Goal: Check status: Check status

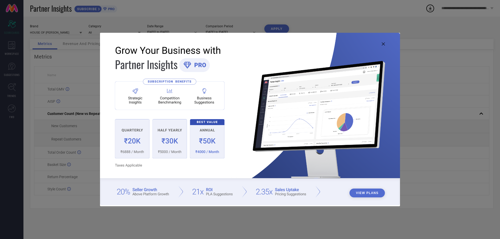
click at [384, 45] on icon at bounding box center [383, 43] width 3 height 3
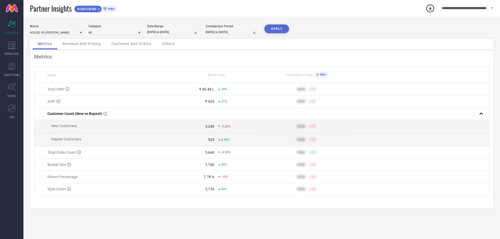
click at [223, 33] on input "[DATE] to [DATE]" at bounding box center [232, 31] width 52 height 5
select select "7"
select select "2024"
select select "8"
select select "2024"
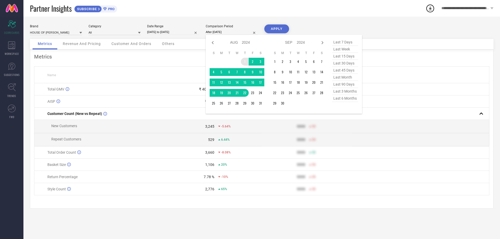
click at [244, 60] on td "1" at bounding box center [245, 62] width 8 height 8
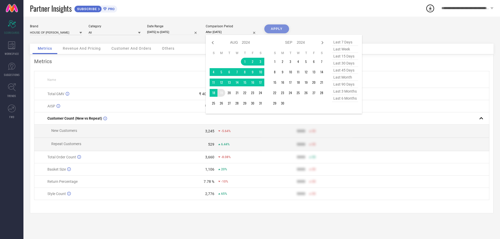
type input "[DATE] to [DATE]"
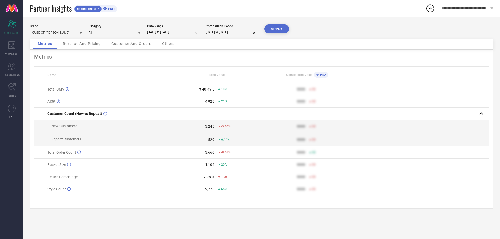
click at [273, 30] on button "APPLY" at bounding box center [276, 28] width 25 height 9
click at [182, 31] on input "[DATE] to [DATE]" at bounding box center [173, 31] width 52 height 5
select select "7"
select select "2025"
select select "8"
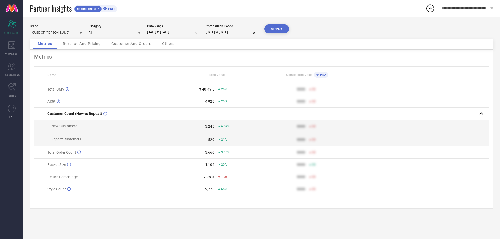
select select "2025"
click at [359, 25] on div "Brand HOUSE OF [PERSON_NAME] Category All Date Range [DATE] to [DATE] Compariso…" at bounding box center [262, 31] width 464 height 15
click at [220, 33] on input "[DATE] to [DATE]" at bounding box center [232, 31] width 52 height 5
select select "7"
select select "2024"
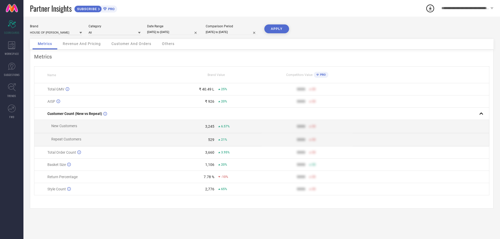
select select "8"
select select "2024"
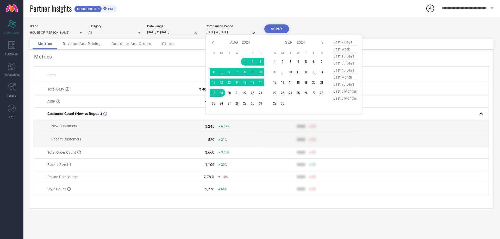
click at [318, 12] on div "Partner Insights SUBSCRIBE PRO" at bounding box center [228, 8] width 396 height 17
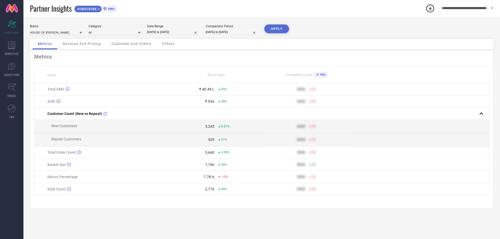
click at [286, 33] on button "APPLY" at bounding box center [276, 28] width 25 height 9
click at [225, 32] on input "[DATE] to [DATE]" at bounding box center [232, 31] width 52 height 5
select select "7"
select select "2024"
select select "8"
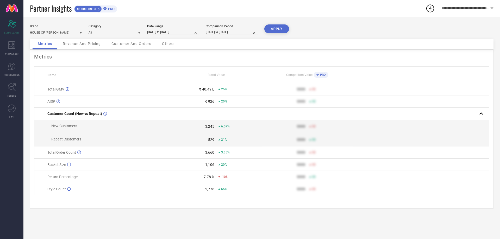
select select "2024"
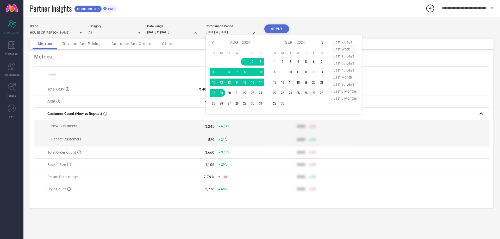
click at [324, 41] on icon at bounding box center [322, 43] width 6 height 6
select select "8"
select select "2024"
select select "9"
select select "2024"
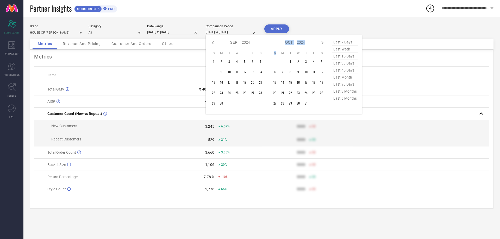
click at [324, 41] on icon at bounding box center [322, 43] width 6 height 6
select select "9"
select select "2024"
select select "10"
select select "2024"
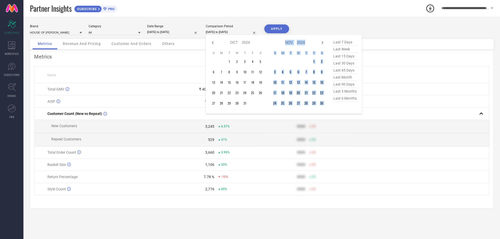
click at [324, 41] on icon at bounding box center [322, 43] width 6 height 6
select select "10"
select select "2024"
select select "11"
select select "2024"
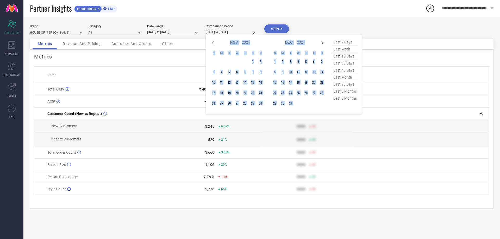
click at [323, 41] on icon at bounding box center [322, 43] width 6 height 6
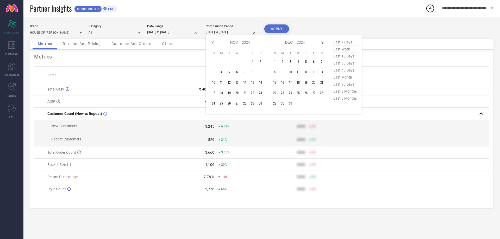
select select "11"
select select "2024"
select select "2025"
click at [323, 41] on icon at bounding box center [322, 43] width 6 height 6
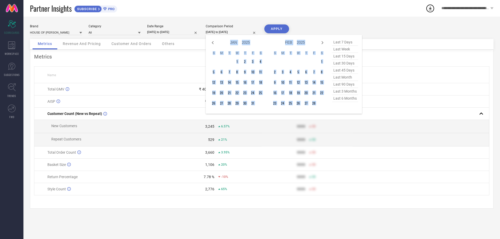
click at [323, 41] on icon at bounding box center [322, 43] width 6 height 6
select select "2"
select select "2025"
select select "3"
select select "2025"
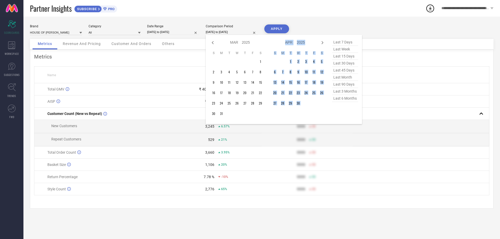
click at [323, 41] on icon at bounding box center [322, 43] width 6 height 6
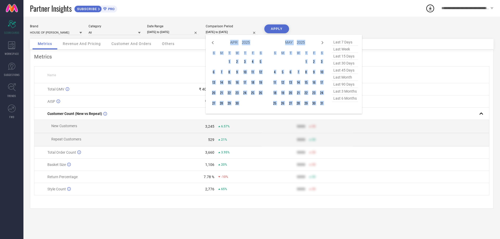
click at [323, 41] on icon at bounding box center [322, 43] width 6 height 6
select select "5"
select select "2025"
select select "6"
select select "2025"
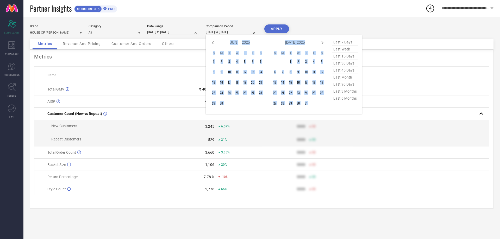
click at [323, 41] on icon at bounding box center [322, 43] width 6 height 6
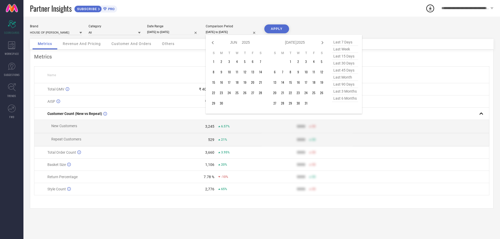
select select "6"
select select "2025"
select select "7"
select select "2025"
click at [312, 60] on td "1" at bounding box center [314, 62] width 8 height 8
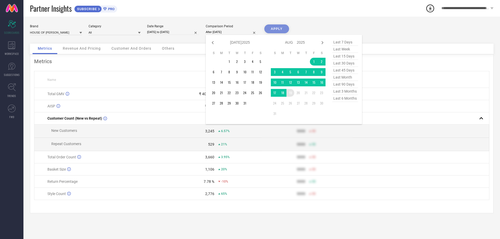
type input "[DATE] to [DATE]"
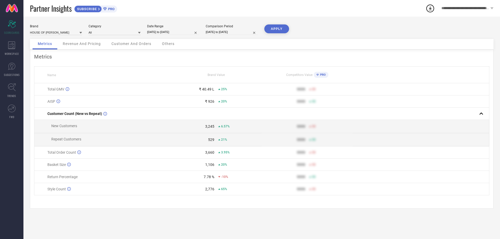
click at [275, 29] on button "APPLY" at bounding box center [276, 28] width 25 height 9
